Goal: Book appointment/travel/reservation

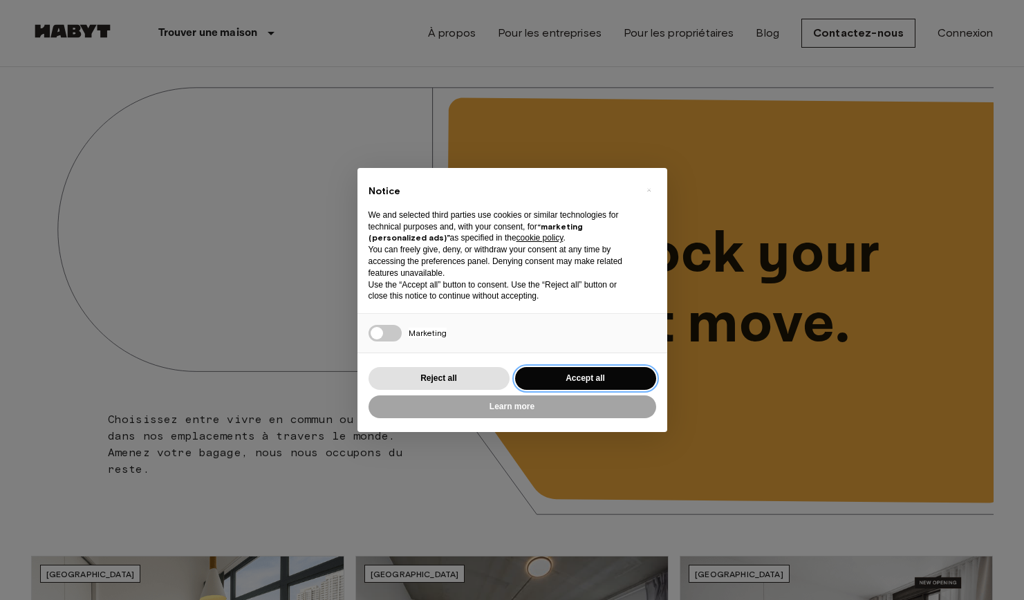
click at [565, 373] on button "Accept all" at bounding box center [585, 378] width 141 height 23
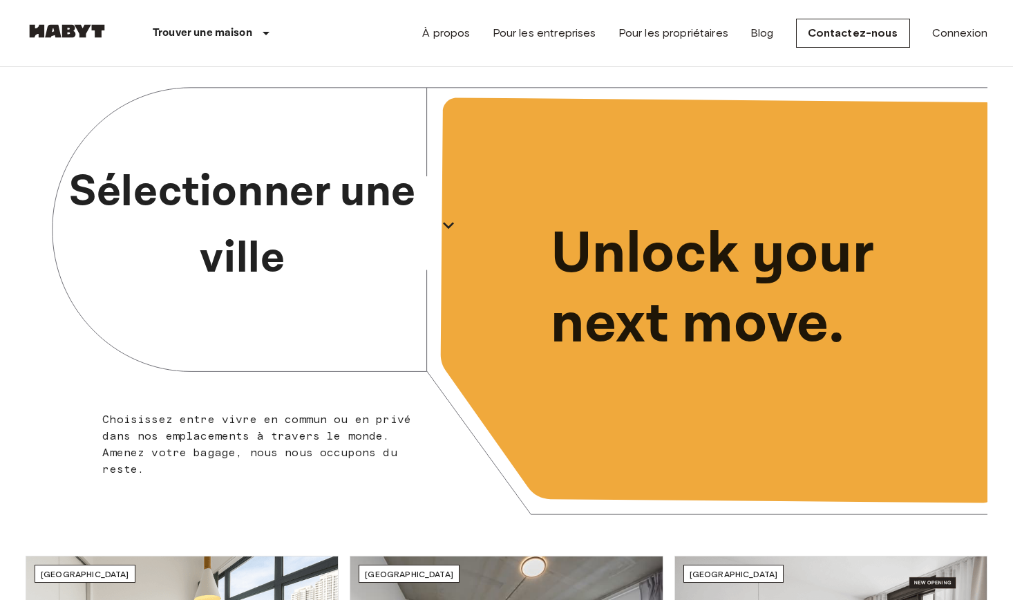
click at [308, 225] on p "Sélectionner une ville" at bounding box center [242, 225] width 379 height 133
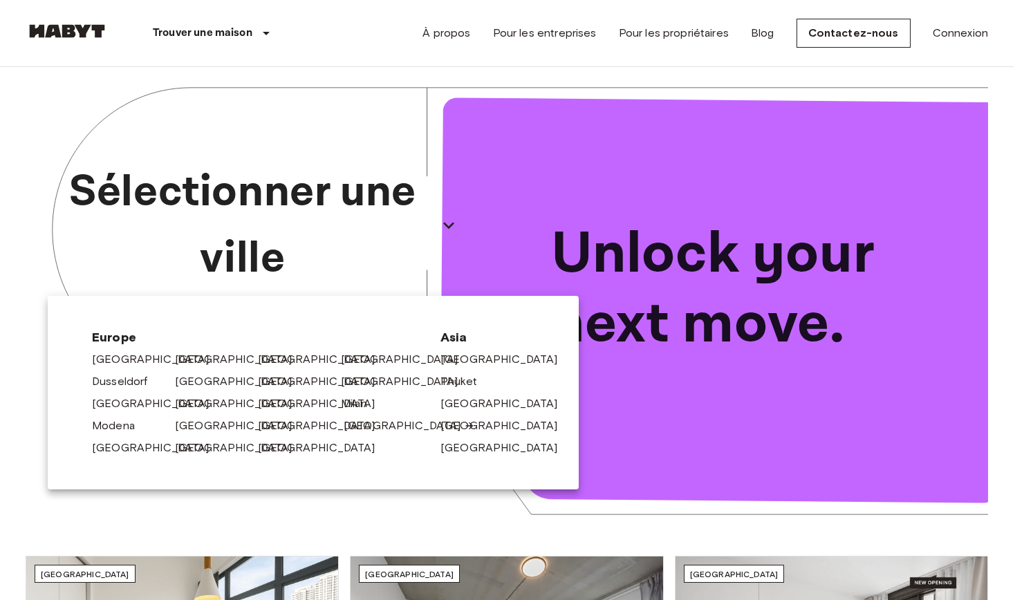
click at [365, 424] on link "[GEOGRAPHIC_DATA]" at bounding box center [408, 425] width 131 height 17
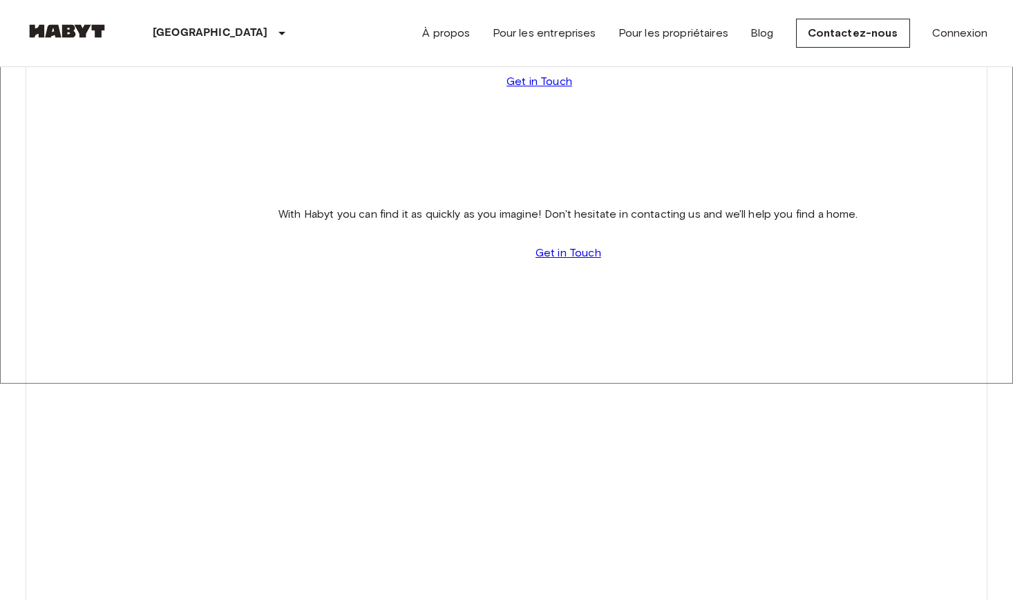
scroll to position [207, 0]
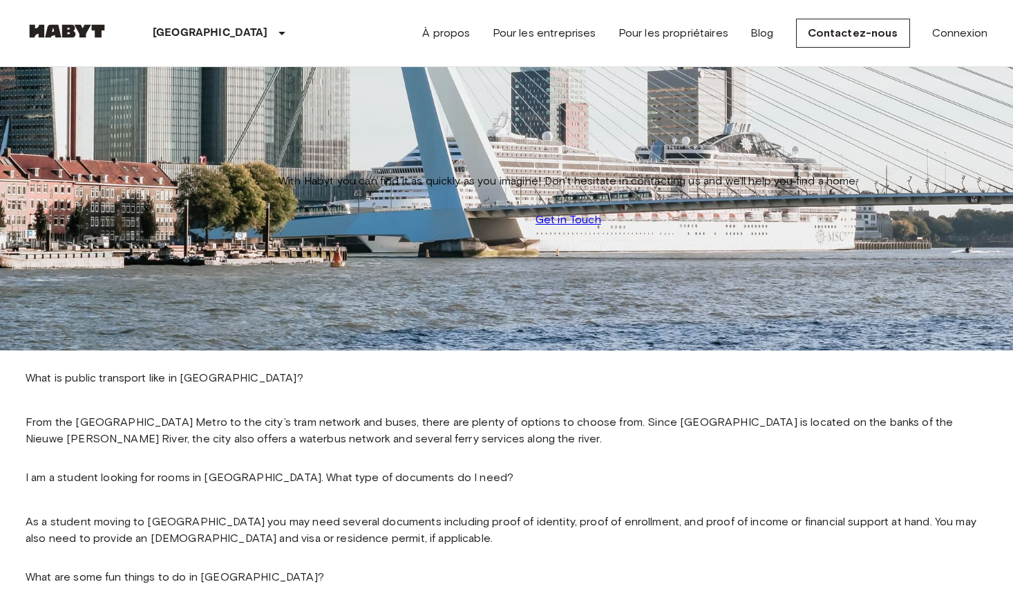
scroll to position [138, 0]
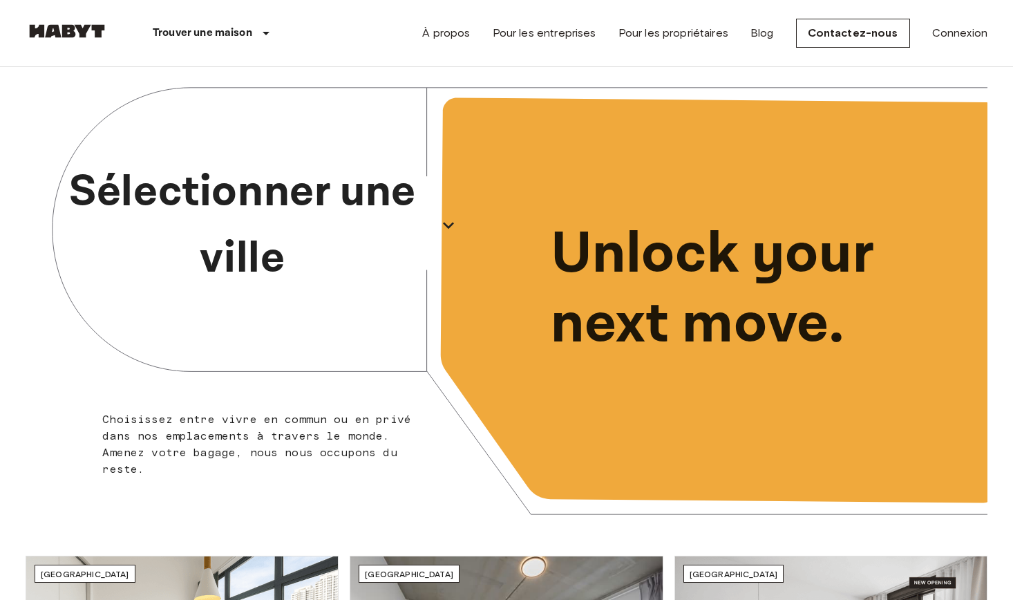
scroll to position [276, 0]
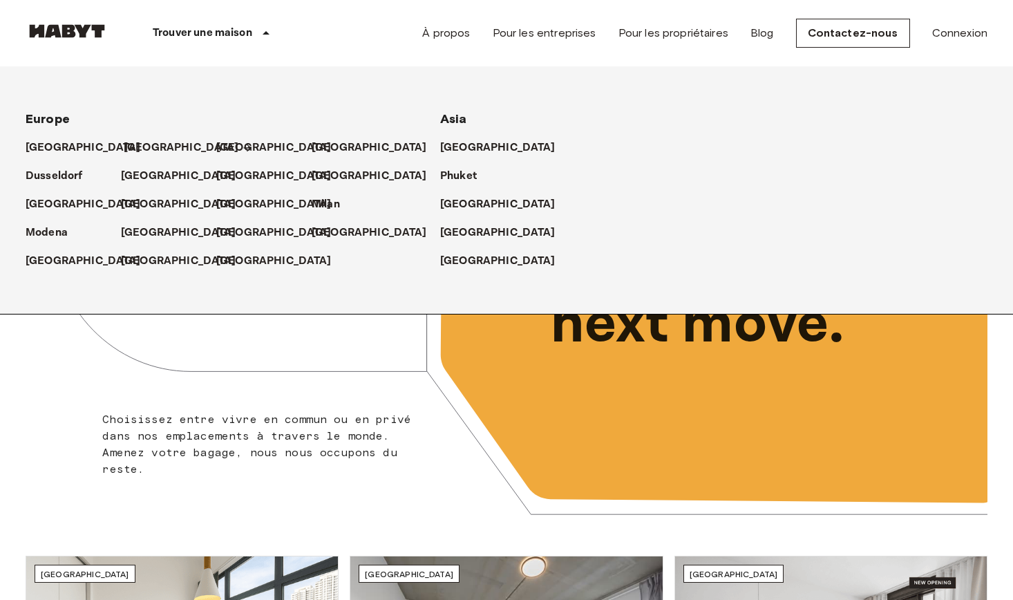
click at [143, 149] on p "[GEOGRAPHIC_DATA]" at bounding box center [181, 148] width 115 height 17
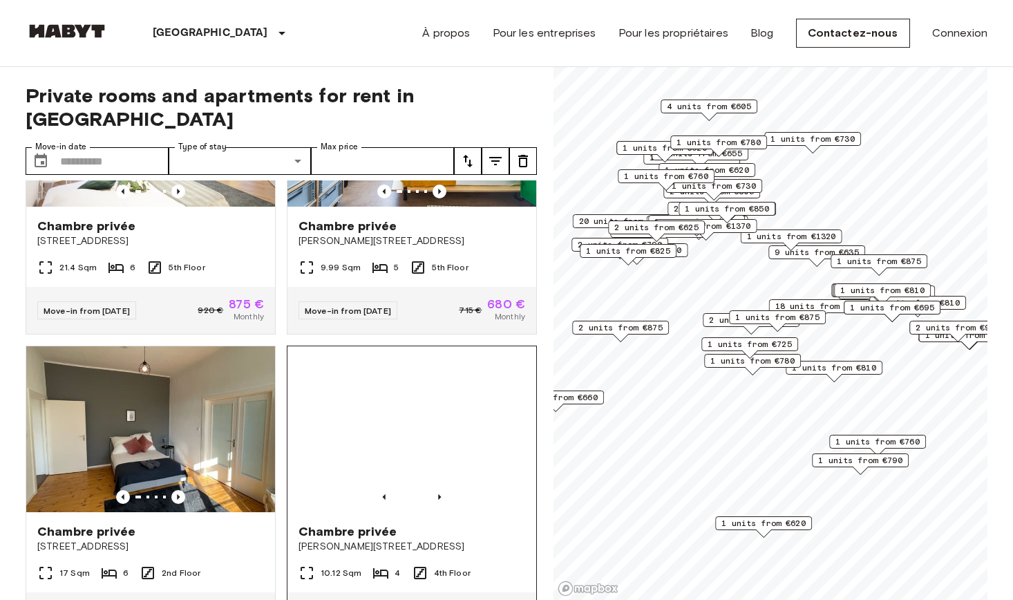
scroll to position [484, 0]
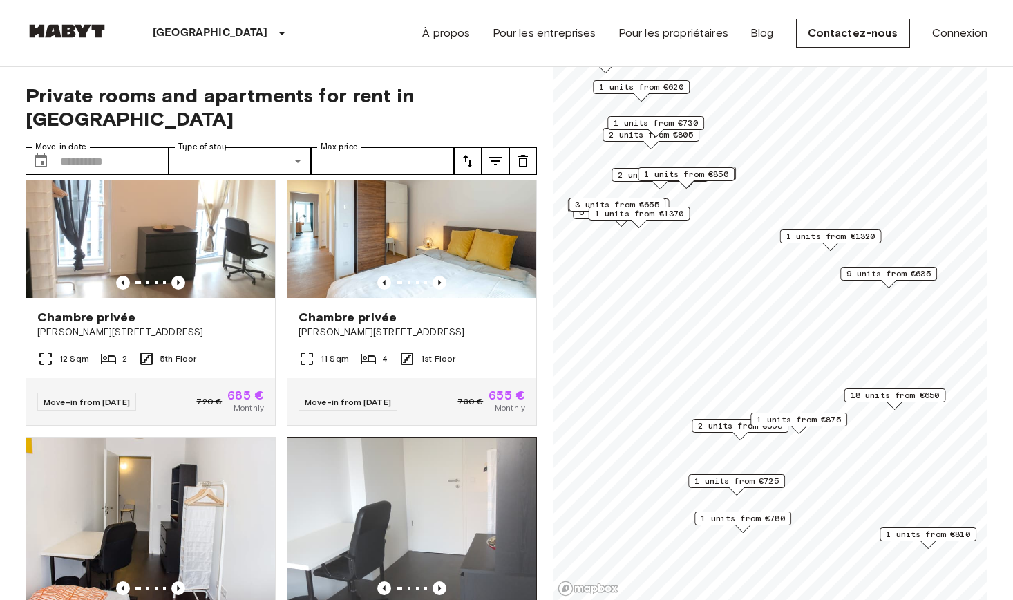
scroll to position [1106, 0]
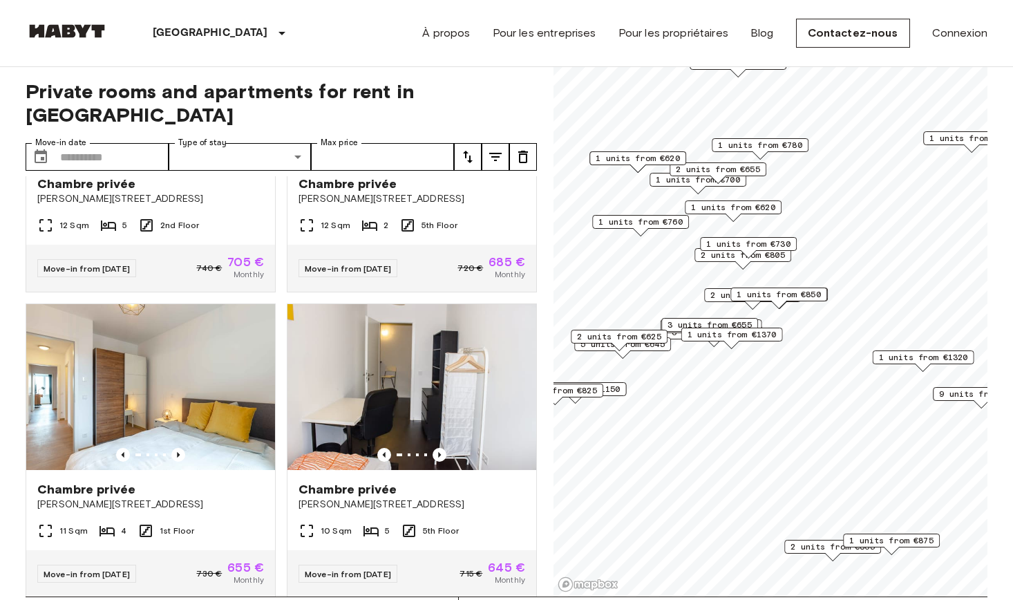
scroll to position [138, 0]
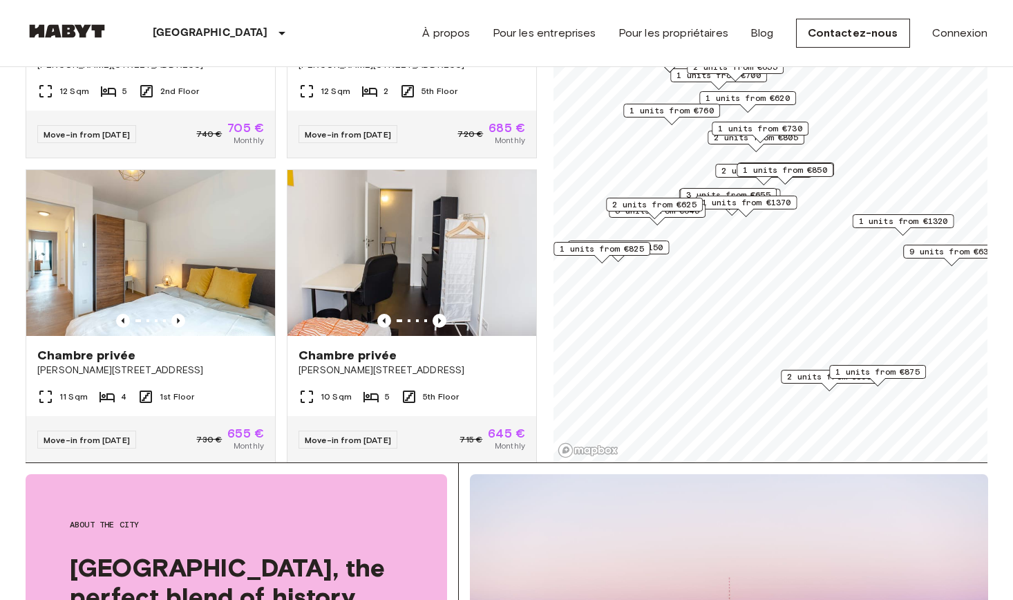
scroll to position [1731, 0]
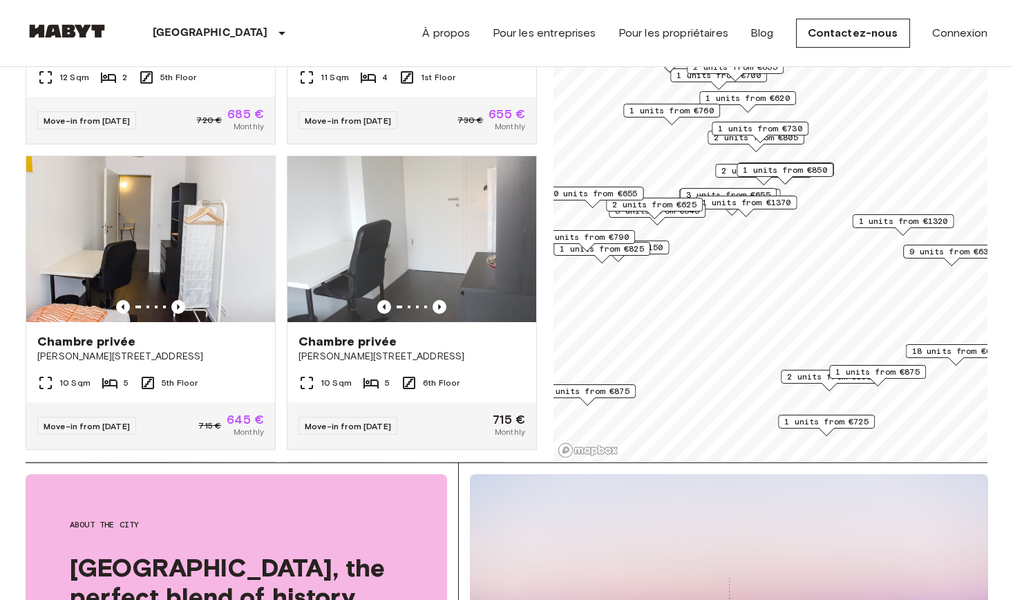
click at [811, 377] on span "2 units from €865" at bounding box center [829, 376] width 84 height 12
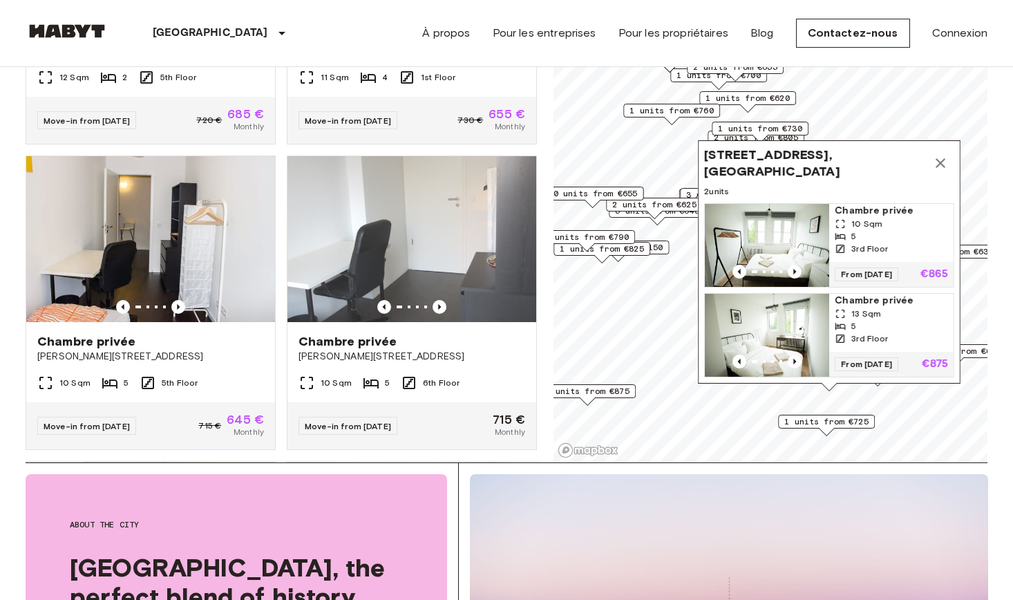
click at [785, 225] on img "Map marker" at bounding box center [767, 245] width 124 height 83
